Goal: Task Accomplishment & Management: Manage account settings

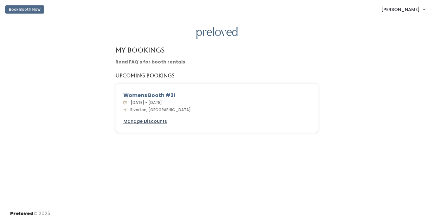
click at [144, 122] on u "Manage Discounts" at bounding box center [145, 121] width 44 height 6
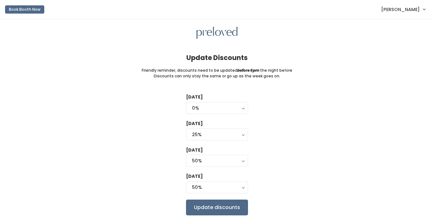
scroll to position [18, 0]
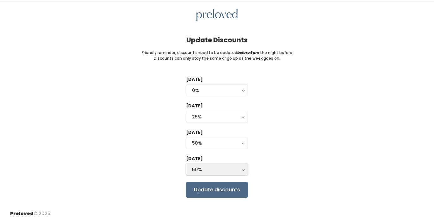
click at [222, 169] on div "50%" at bounding box center [217, 169] width 50 height 7
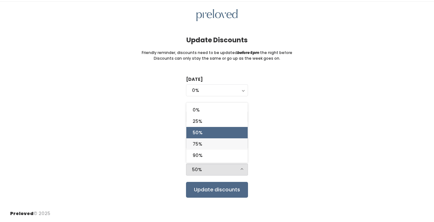
click at [222, 144] on link "75%" at bounding box center [216, 144] width 61 height 11
select select "75%"
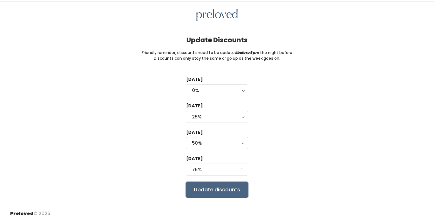
click at [212, 192] on input "Update discounts" at bounding box center [217, 190] width 62 height 16
